Goal: Check status: Check status

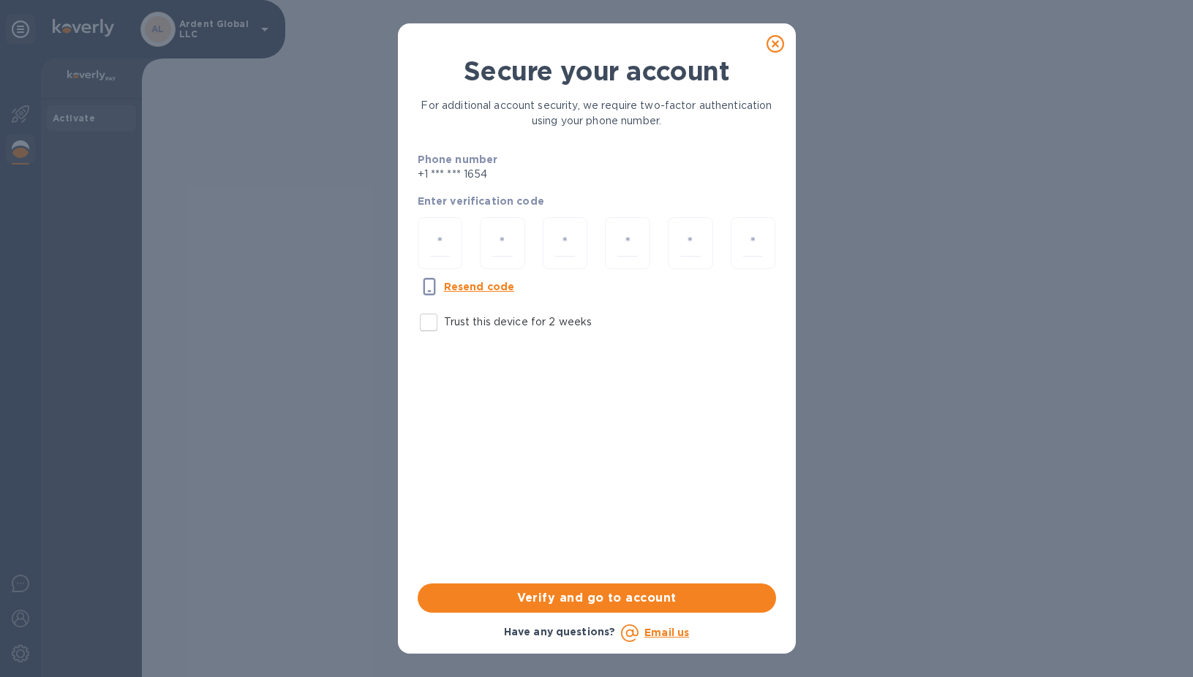
click at [481, 323] on p "Trust this device for 2 weeks" at bounding box center [518, 322] width 149 height 15
click at [444, 323] on input "Trust this device for 2 weeks" at bounding box center [428, 322] width 31 height 31
checkbox input "true"
click at [459, 241] on div at bounding box center [440, 243] width 45 height 52
type input "3"
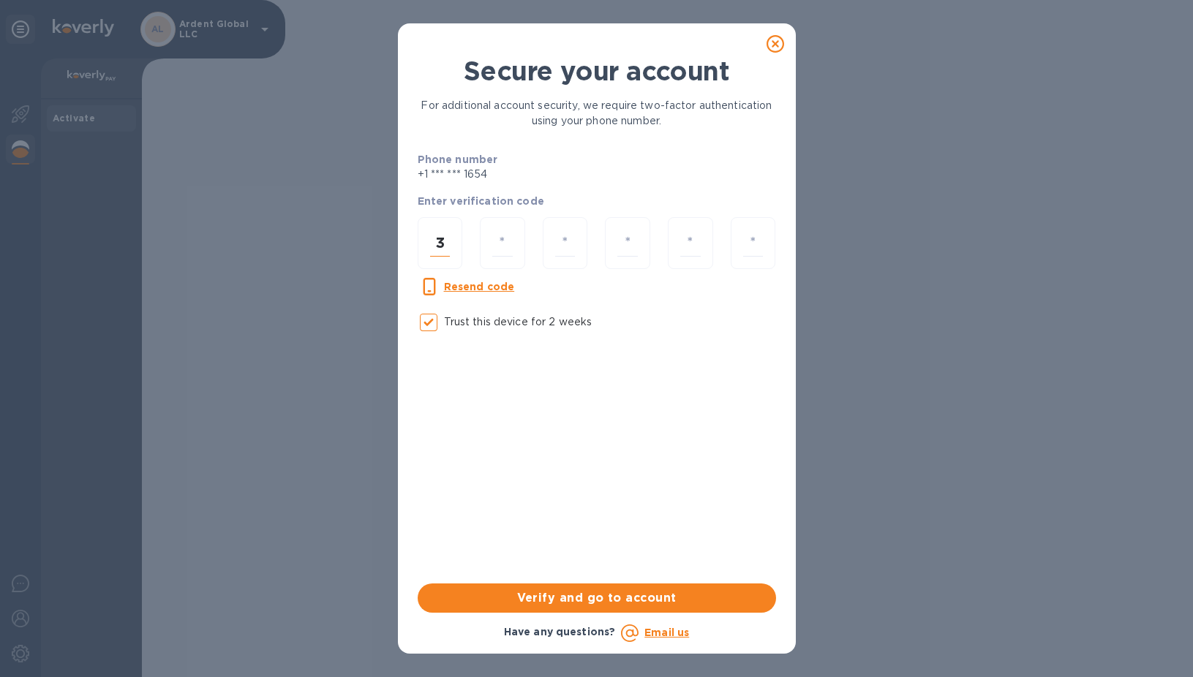
type input "3"
type input "5"
type input "1"
type input "4"
type input "1"
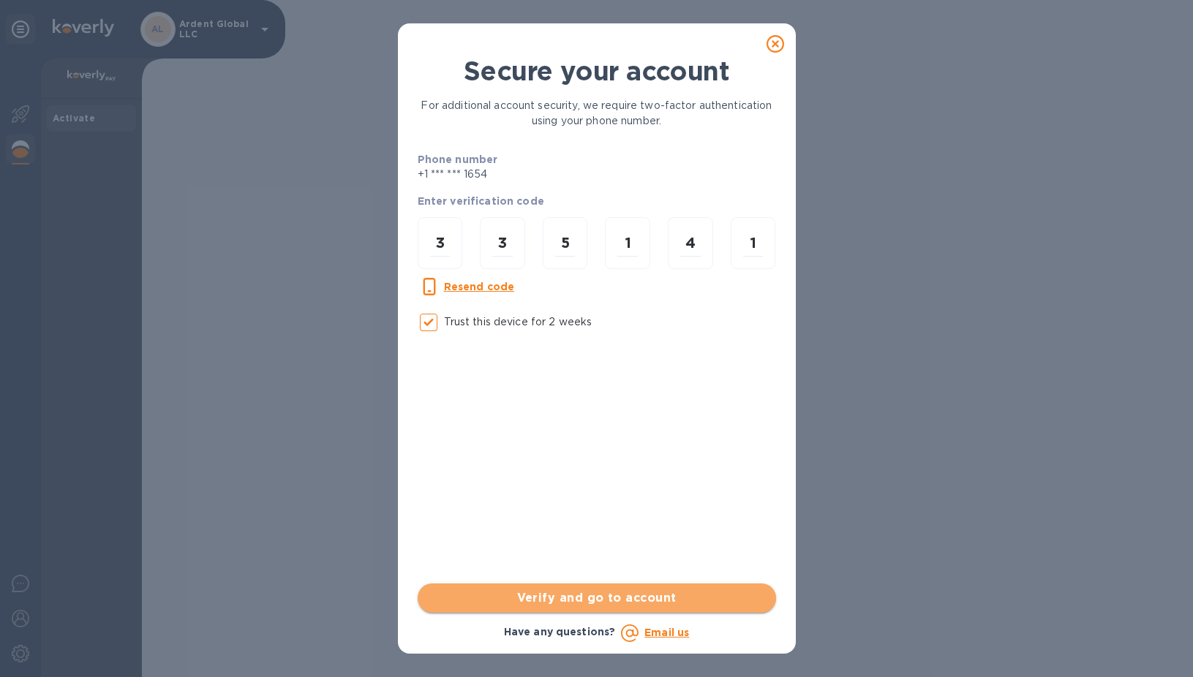
click at [560, 595] on span "Verify and go to account" at bounding box center [596, 599] width 335 height 18
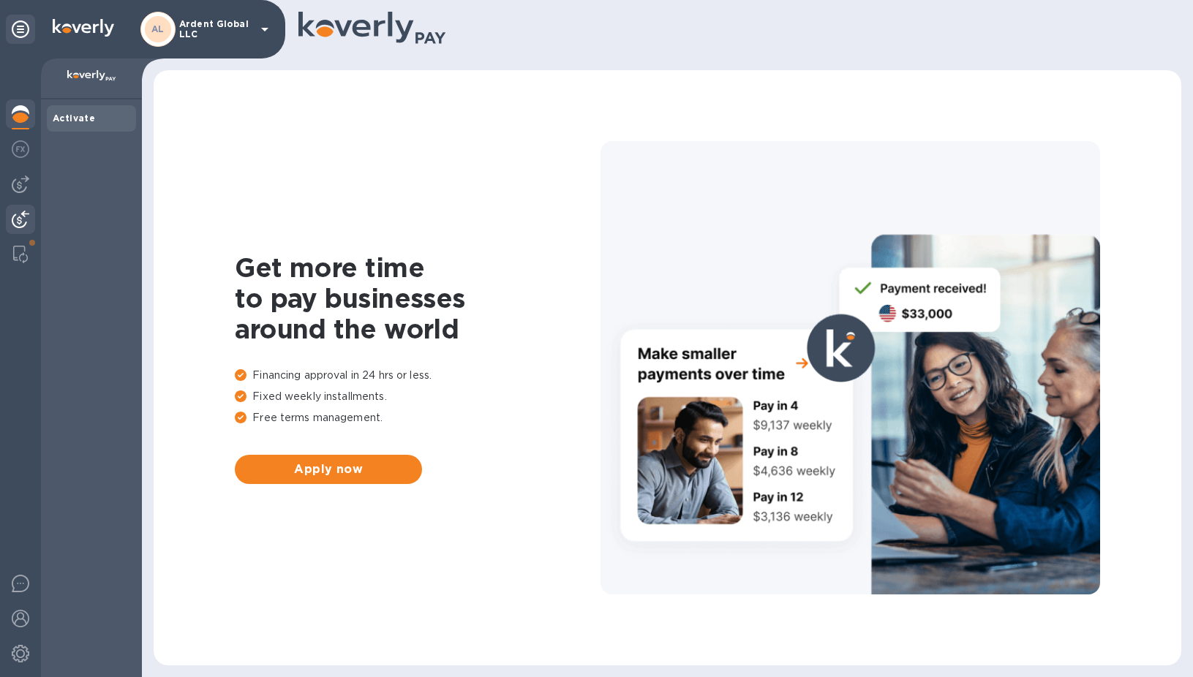
click at [16, 219] on img at bounding box center [21, 220] width 18 height 18
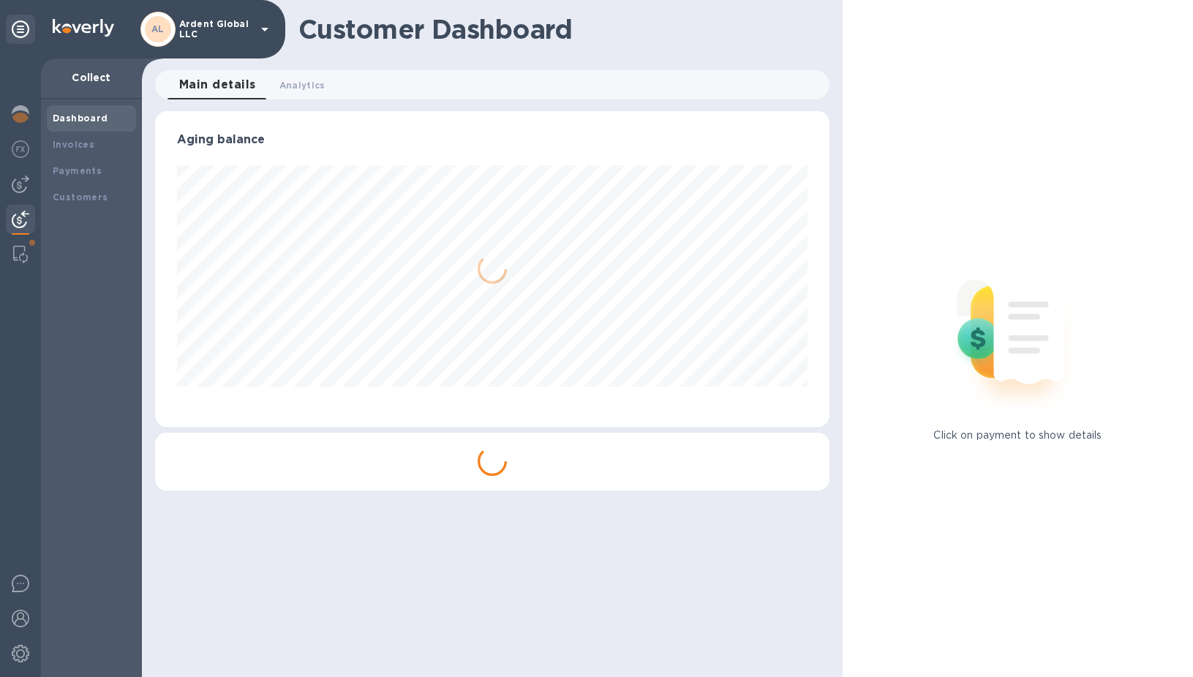
scroll to position [316, 674]
click at [89, 170] on b "Payments" at bounding box center [77, 170] width 49 height 11
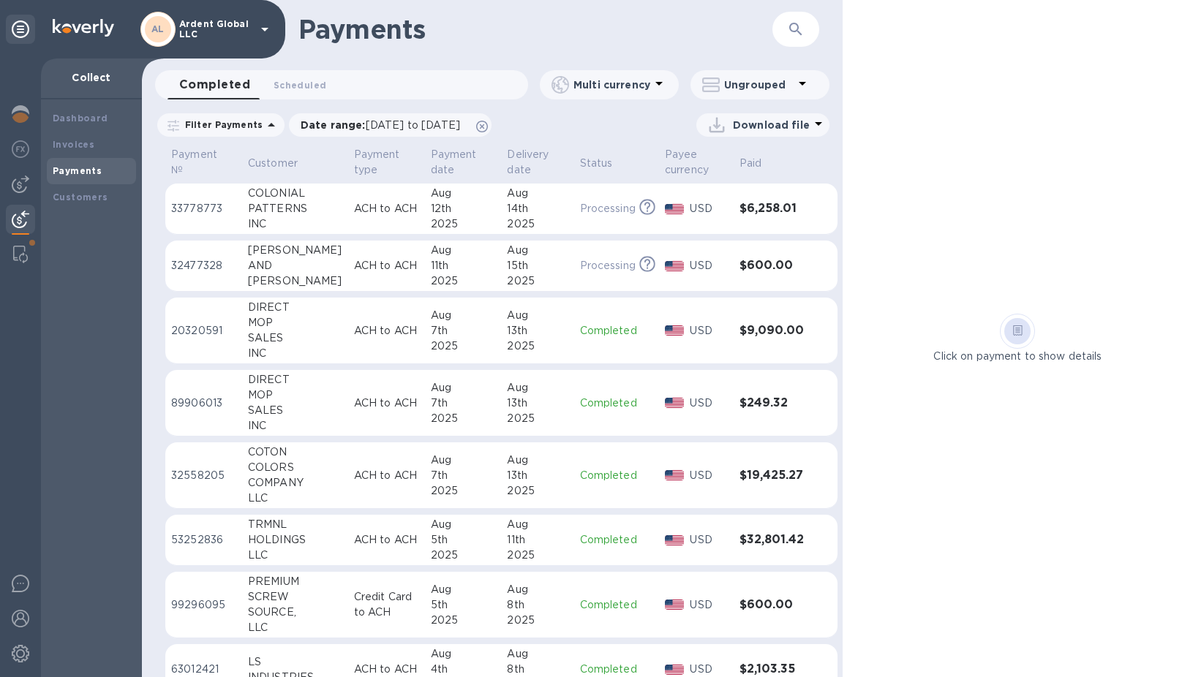
click at [431, 249] on div "Aug" at bounding box center [463, 250] width 65 height 15
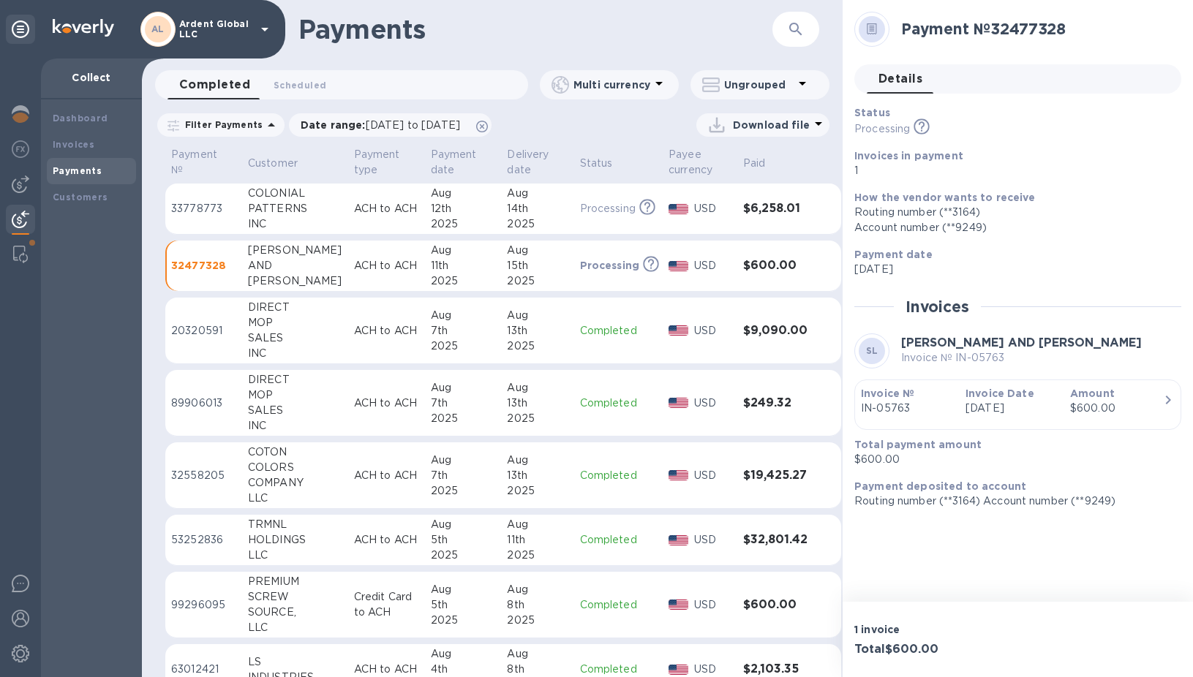
click at [366, 221] on td "ACH to ACH" at bounding box center [386, 209] width 77 height 51
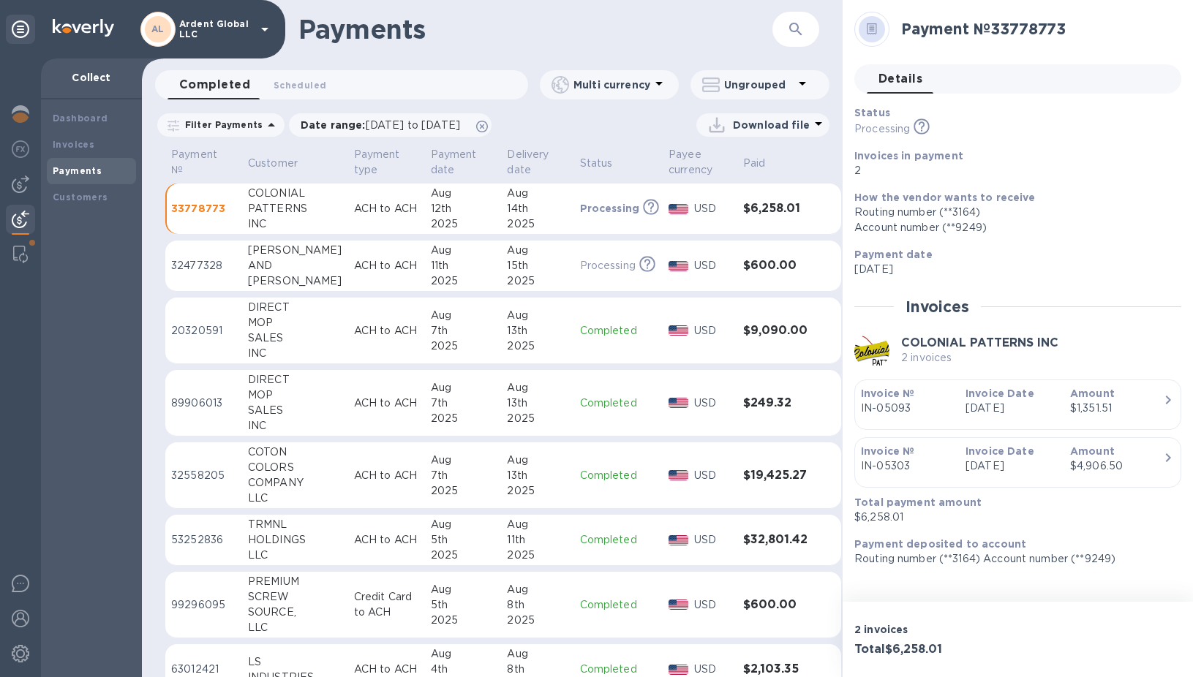
click at [879, 351] on img at bounding box center [871, 351] width 35 height 35
click at [533, 285] on div "2025" at bounding box center [537, 281] width 61 height 15
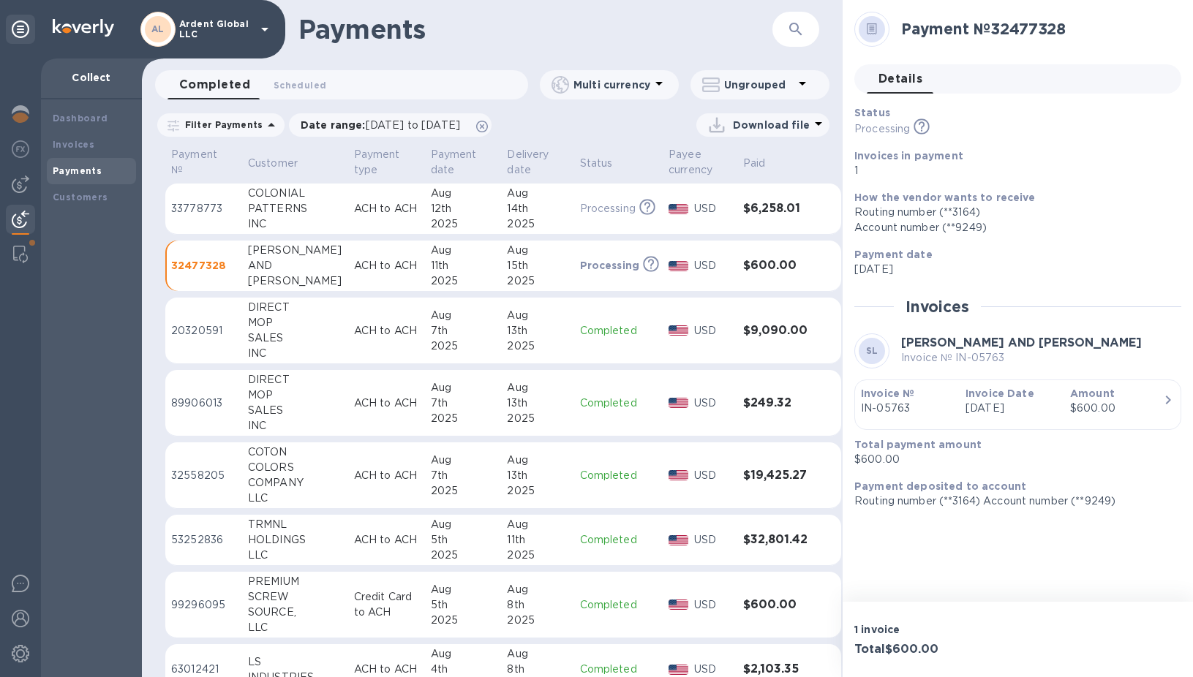
click at [516, 319] on div "Aug" at bounding box center [537, 315] width 61 height 15
